Goal: Find specific page/section: Find specific page/section

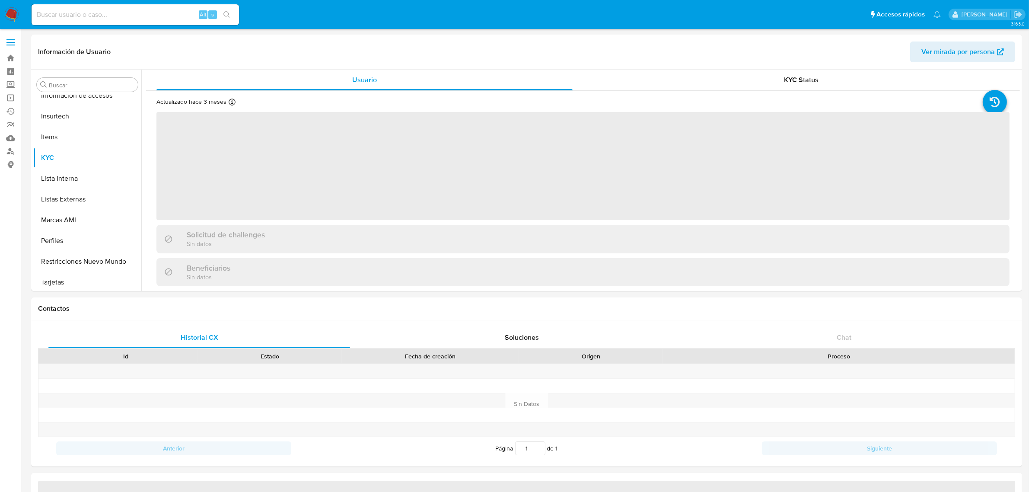
scroll to position [427, 0]
click at [135, 22] on div "Alt s" at bounding box center [135, 14] width 207 height 21
select select "10"
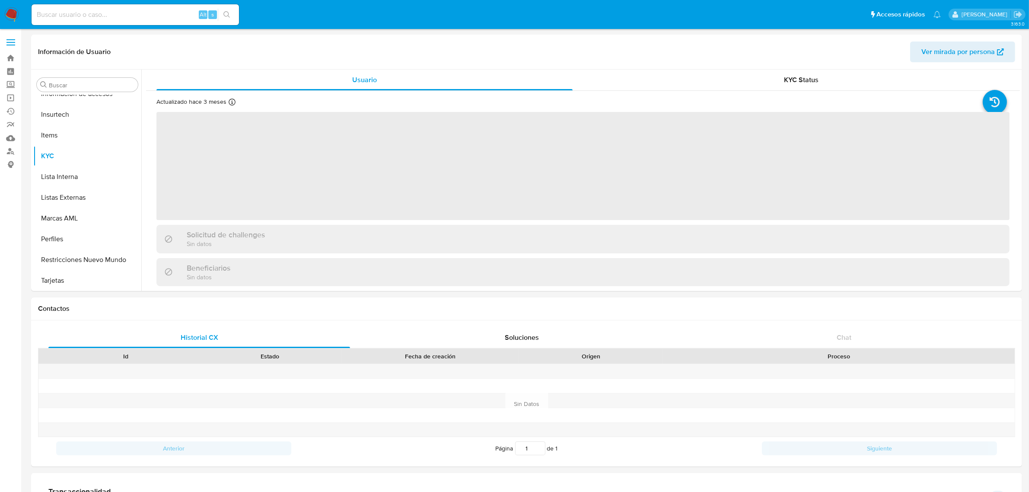
click at [145, 23] on div "Alt s" at bounding box center [135, 14] width 207 height 21
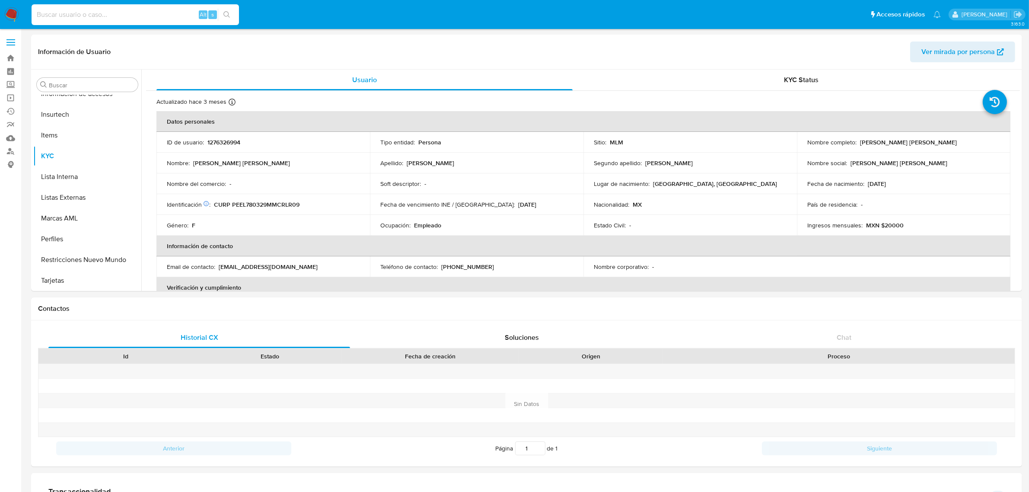
click at [145, 19] on input at bounding box center [135, 14] width 207 height 11
paste input "642273229"
type input "642273229"
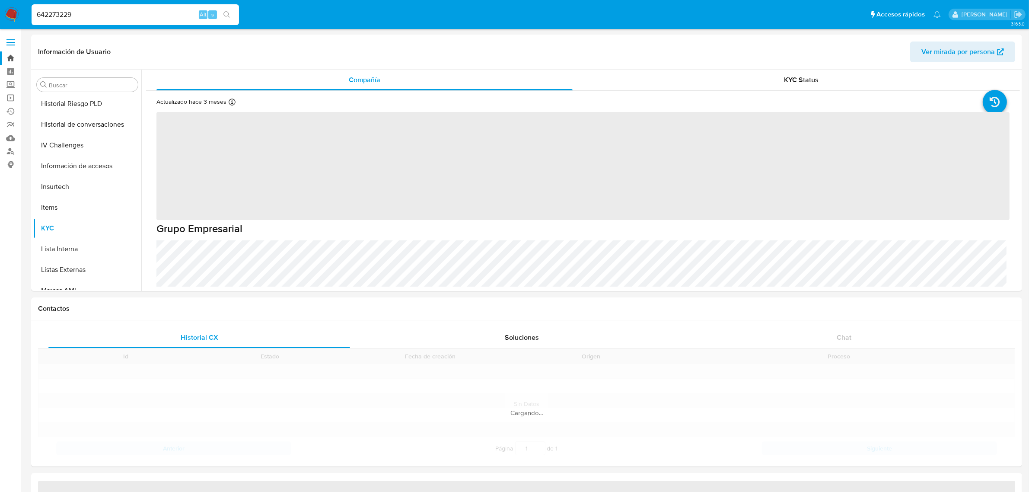
scroll to position [427, 0]
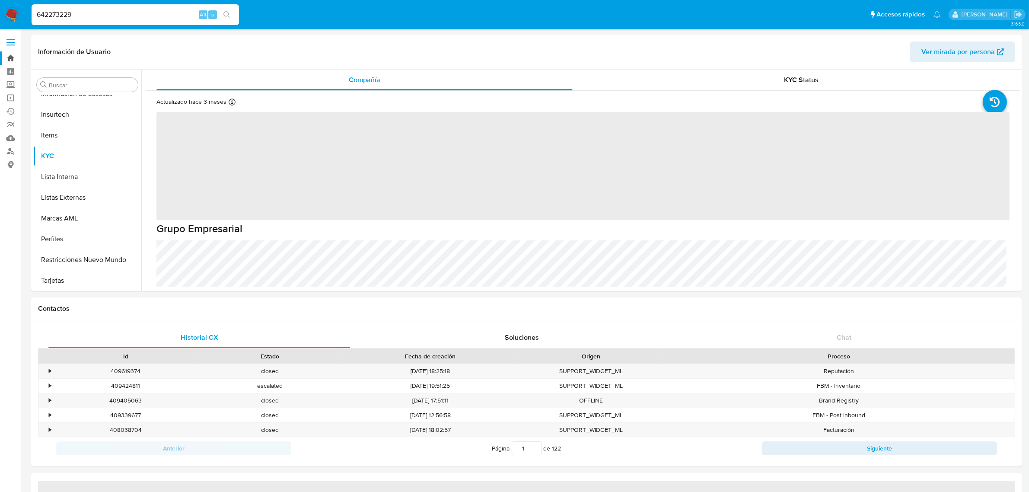
select select "10"
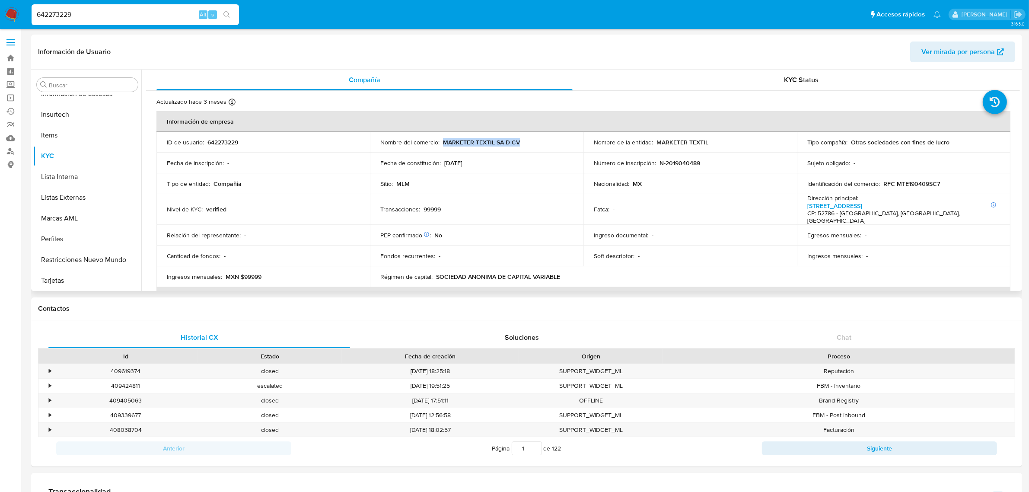
drag, startPoint x: 534, startPoint y: 142, endPoint x: 443, endPoint y: 141, distance: 90.8
click at [443, 141] on div "Nombre del comercio : MARKETER TEXTIL SA D CV" at bounding box center [476, 142] width 193 height 8
copy p "MARKETER TEXTIL SA D CV"
click at [227, 146] on td "ID de usuario : 642273229" at bounding box center [263, 142] width 214 height 21
click at [228, 141] on p "642273229" at bounding box center [222, 142] width 31 height 8
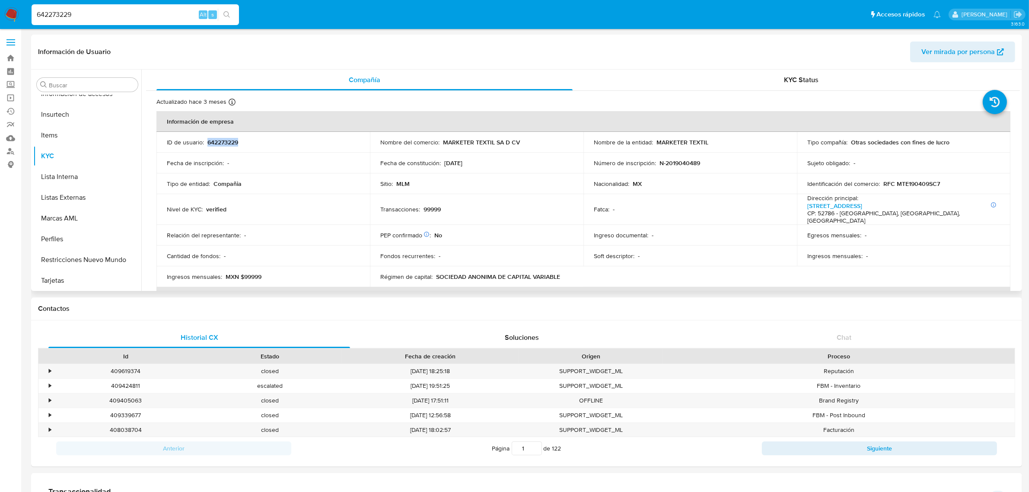
click at [228, 141] on p "642273229" at bounding box center [222, 142] width 31 height 8
copy p "642273229"
